Goal: Find specific fact: Find specific fact

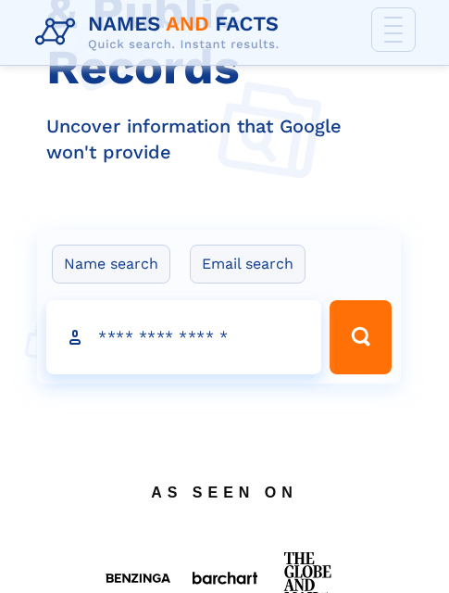
scroll to position [185, 0]
click at [144, 322] on input "Search people" at bounding box center [183, 337] width 275 height 74
paste input "**********"
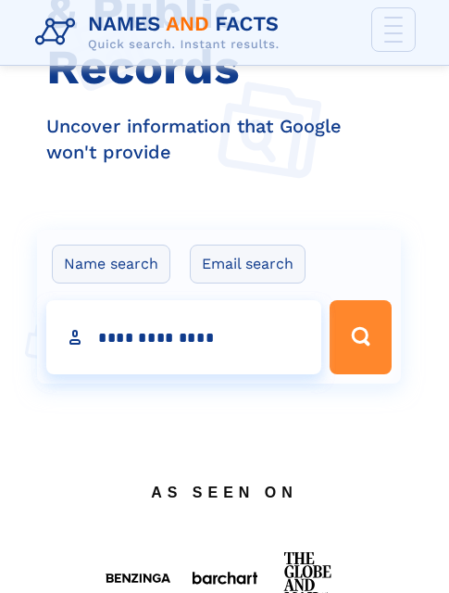
type input "**********"
click at [356, 349] on icon "Search Button" at bounding box center [362, 338] width 30 height 30
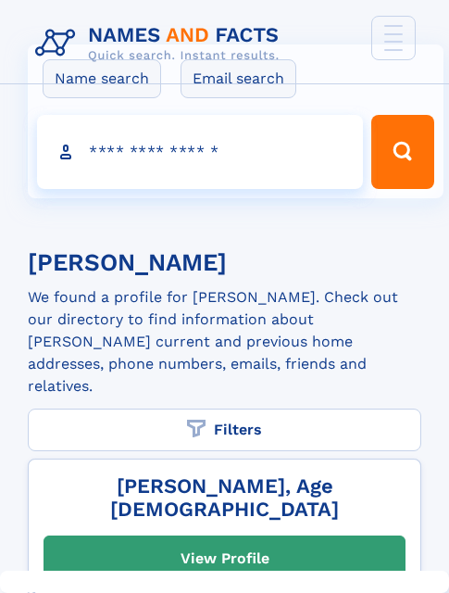
scroll to position [93, 0]
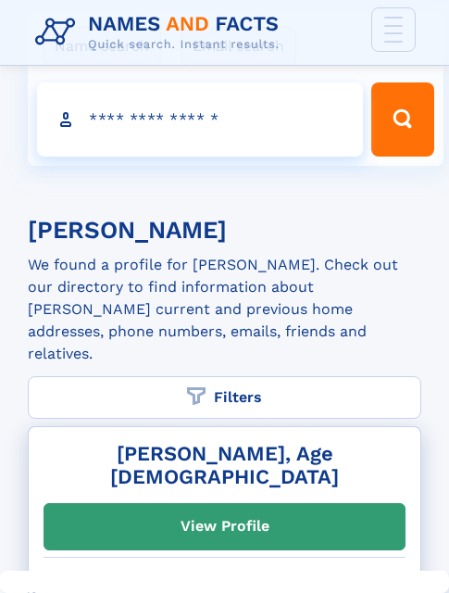
click at [154, 442] on h2 "Denise C Svarrer, Age 56" at bounding box center [225, 465] width 362 height 46
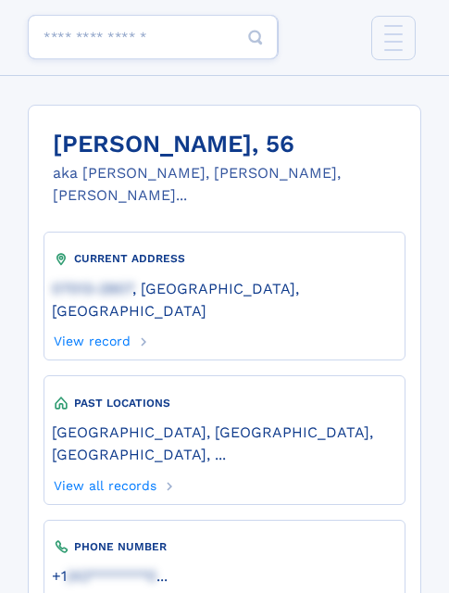
click at [104, 145] on h1 "[PERSON_NAME], 56" at bounding box center [237, 145] width 368 height 28
click at [269, 141] on h1 "[PERSON_NAME], 56" at bounding box center [237, 145] width 368 height 28
drag, startPoint x: 247, startPoint y: 145, endPoint x: 59, endPoint y: 147, distance: 187.2
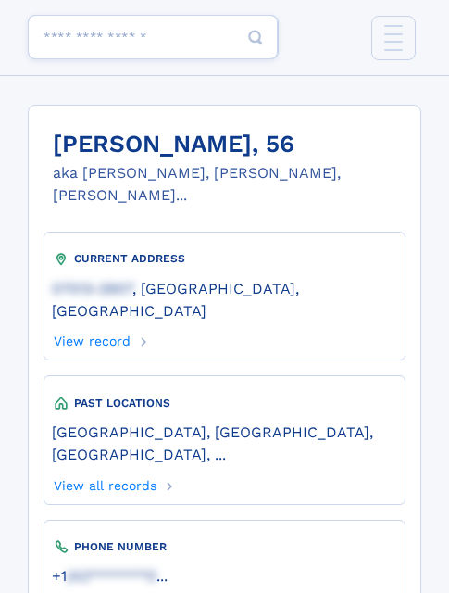
click at [56, 147] on h1 "[PERSON_NAME], 56" at bounding box center [237, 145] width 368 height 28
copy h1 "[PERSON_NAME]"
click at [57, 138] on h1 "[PERSON_NAME], 56" at bounding box center [237, 145] width 368 height 28
drag, startPoint x: 55, startPoint y: 140, endPoint x: 247, endPoint y: 139, distance: 192.8
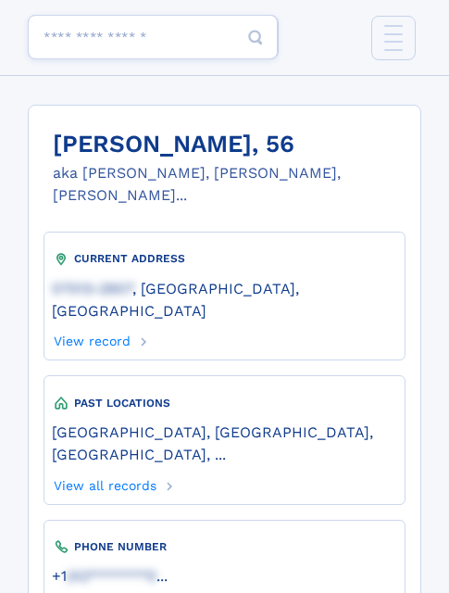
click at [247, 139] on h1 "[PERSON_NAME], 56" at bounding box center [237, 145] width 368 height 28
copy h1 "[PERSON_NAME]"
